Goal: Information Seeking & Learning: Learn about a topic

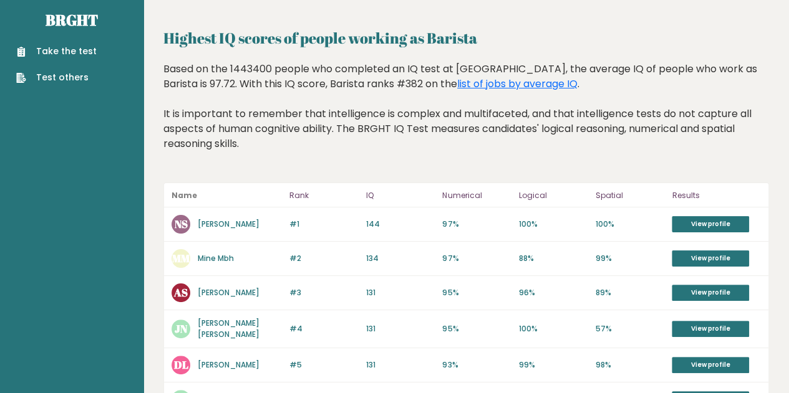
scroll to position [12, 0]
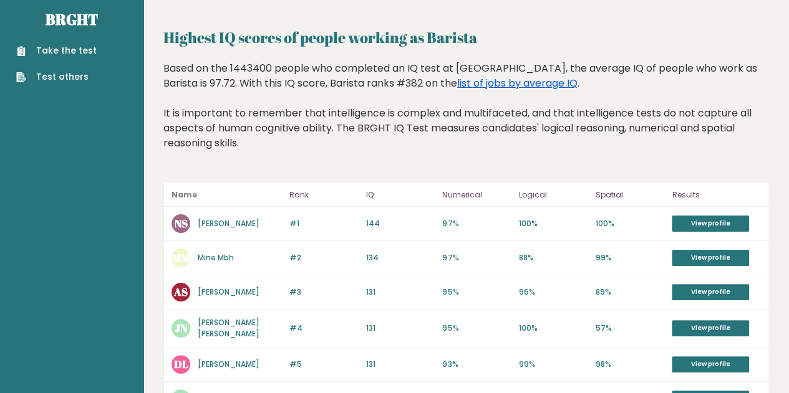
click at [457, 77] on link "list of jobs by average IQ" at bounding box center [517, 83] width 120 height 14
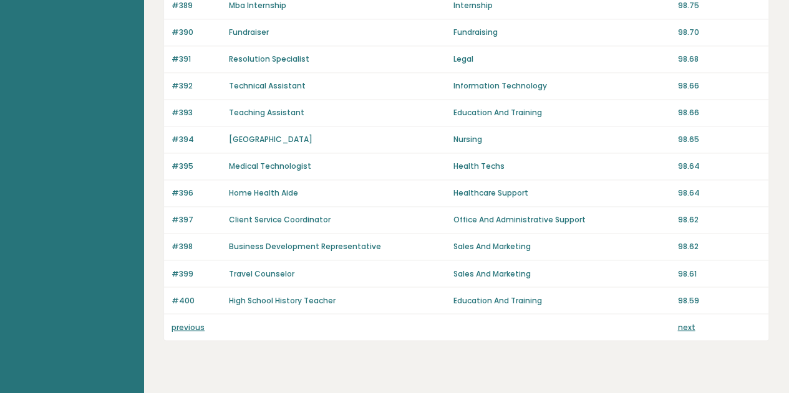
scroll to position [932, 0]
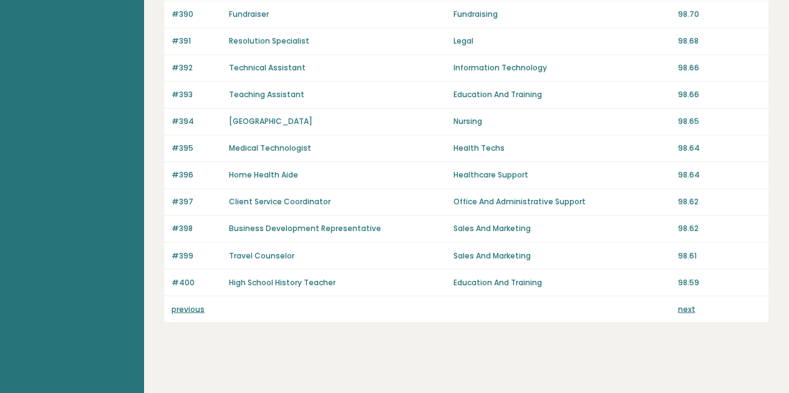
click at [691, 305] on link "next" at bounding box center [685, 309] width 17 height 11
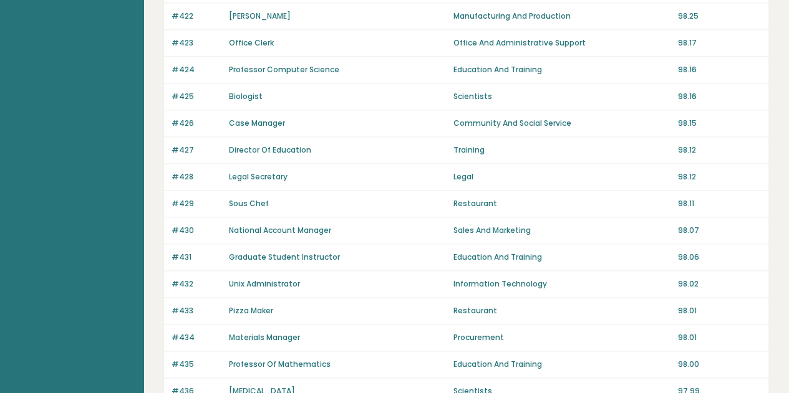
scroll to position [902, 0]
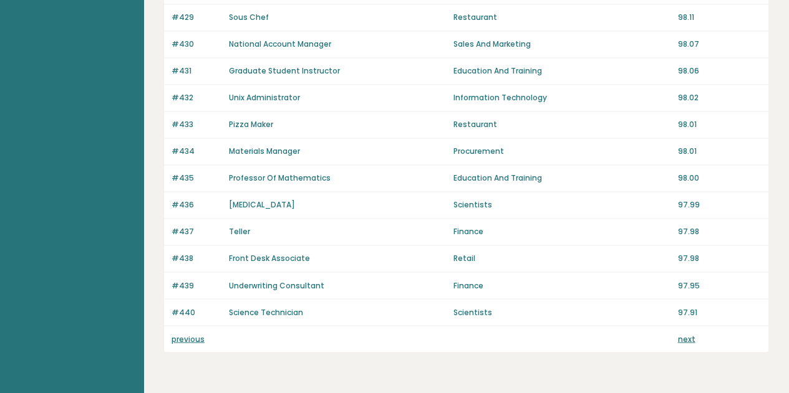
click at [683, 334] on link "next" at bounding box center [685, 339] width 17 height 11
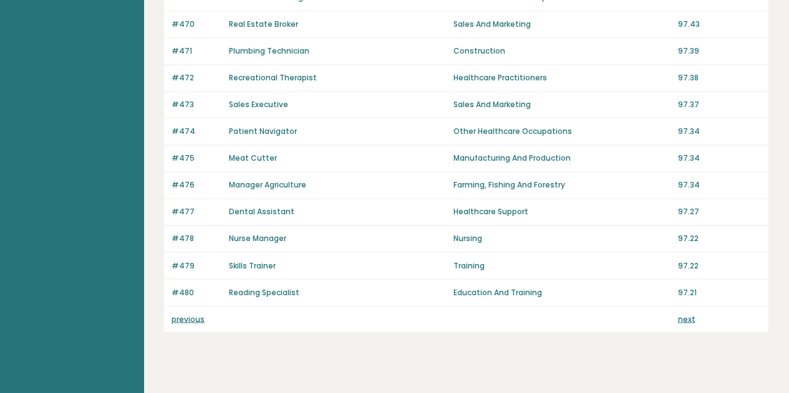
scroll to position [932, 0]
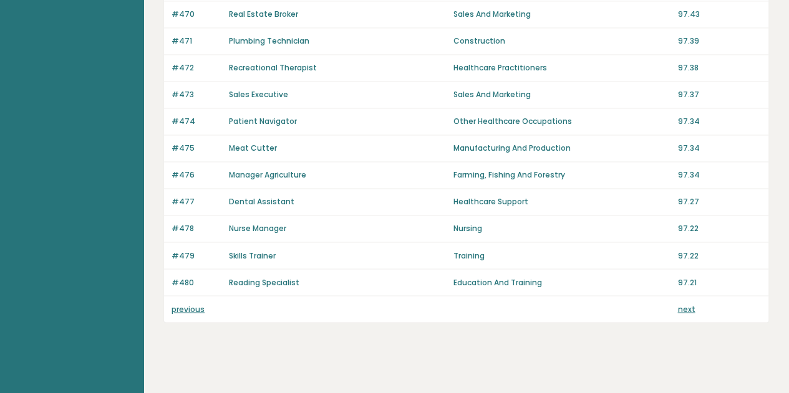
click at [688, 304] on link "next" at bounding box center [685, 309] width 17 height 11
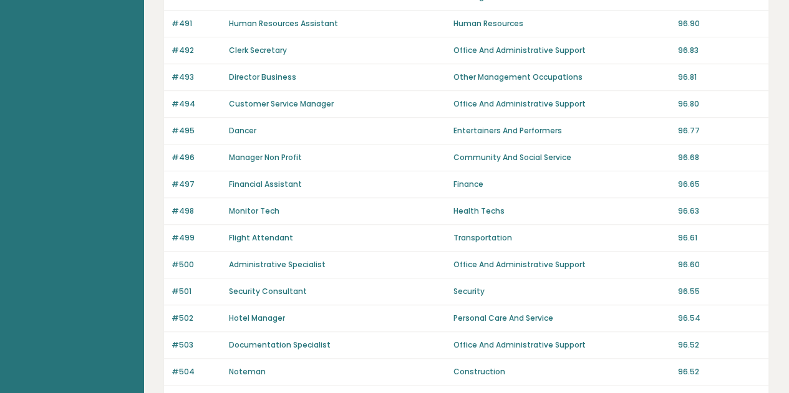
scroll to position [169, 0]
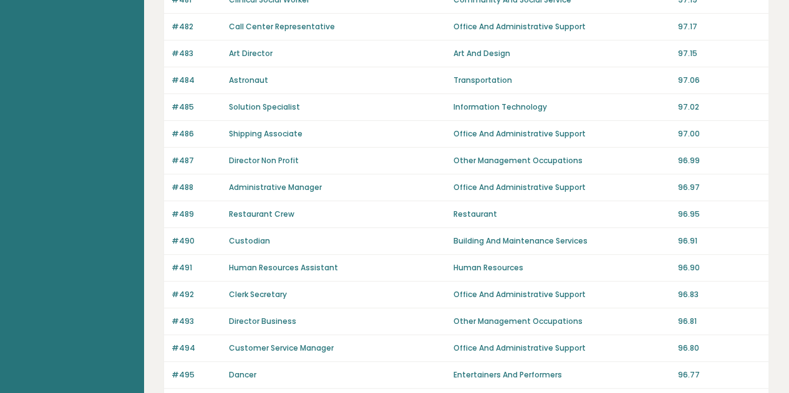
click at [179, 80] on p "#484" at bounding box center [196, 80] width 50 height 11
click at [243, 80] on link "Astronaut" at bounding box center [248, 80] width 39 height 11
